Goal: Information Seeking & Learning: Understand process/instructions

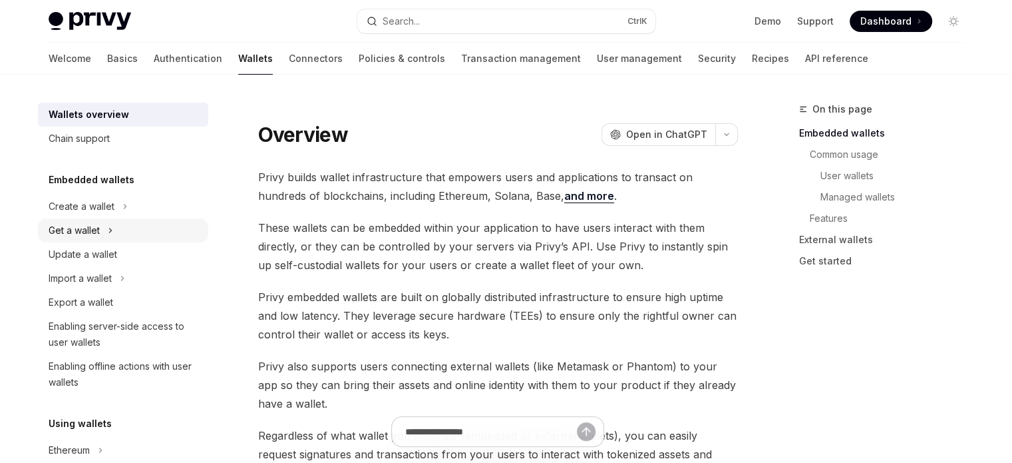
click at [89, 231] on div "Get a wallet" at bounding box center [74, 230] width 51 height 16
type textarea "*"
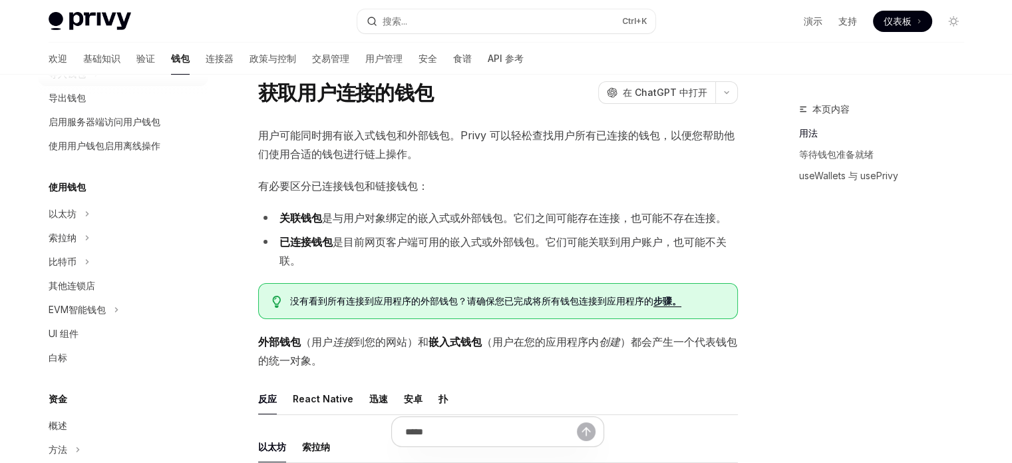
scroll to position [277, 0]
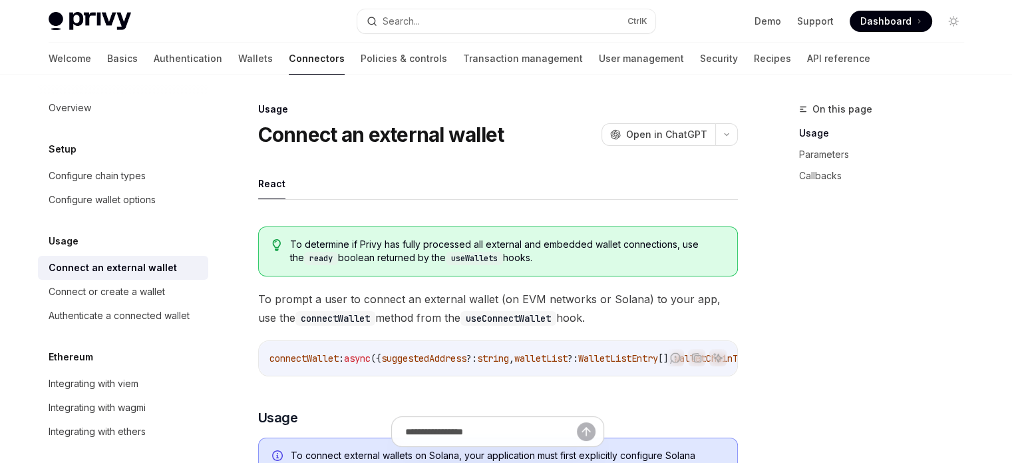
drag, startPoint x: 0, startPoint y: 0, endPoint x: 421, endPoint y: 182, distance: 458.5
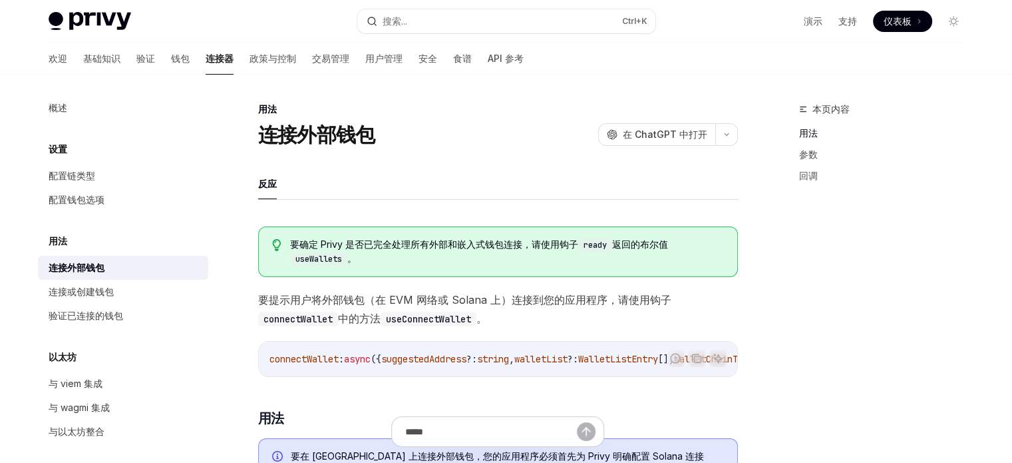
type textarea "*"
